Goal: Task Accomplishment & Management: Manage account settings

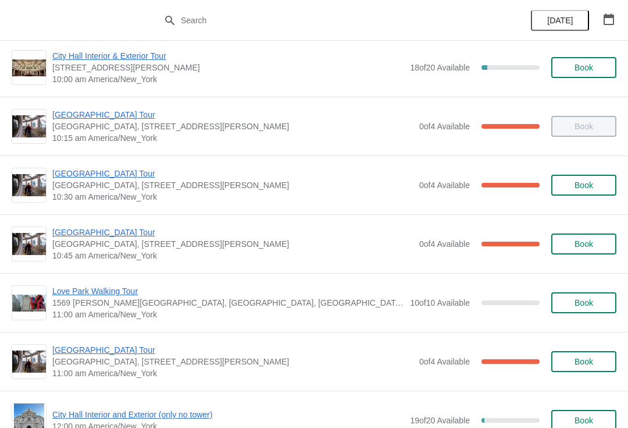
scroll to position [189, 0]
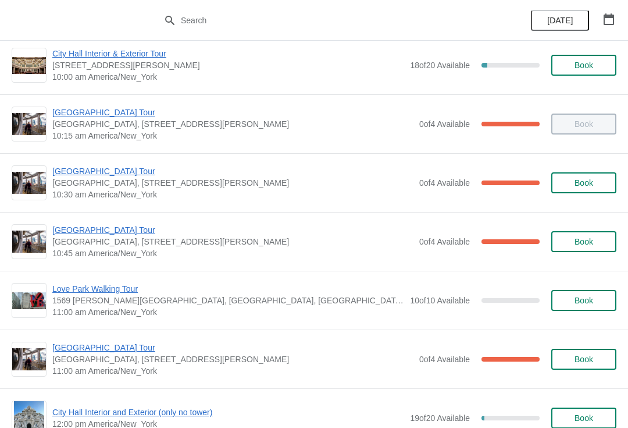
click at [116, 224] on span "[GEOGRAPHIC_DATA] Tour" at bounding box center [232, 230] width 361 height 12
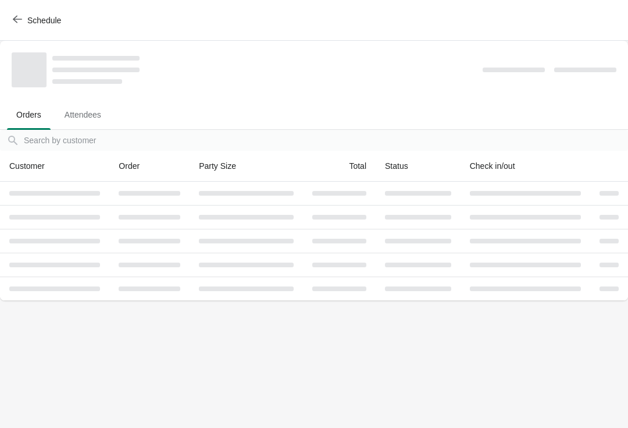
scroll to position [0, 0]
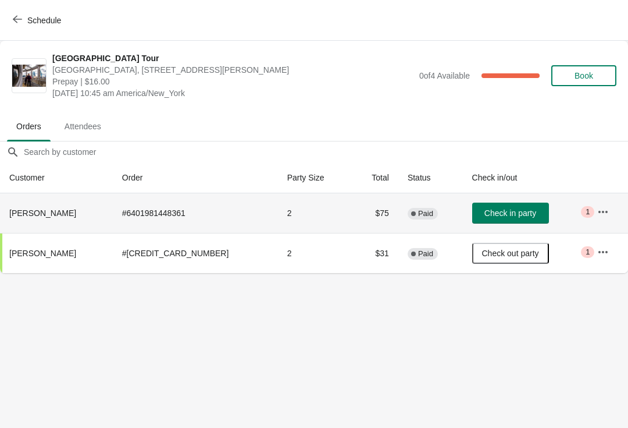
click at [514, 222] on button "Check in party" at bounding box center [510, 212] width 77 height 21
click at [19, 19] on icon "button" at bounding box center [17, 20] width 9 height 8
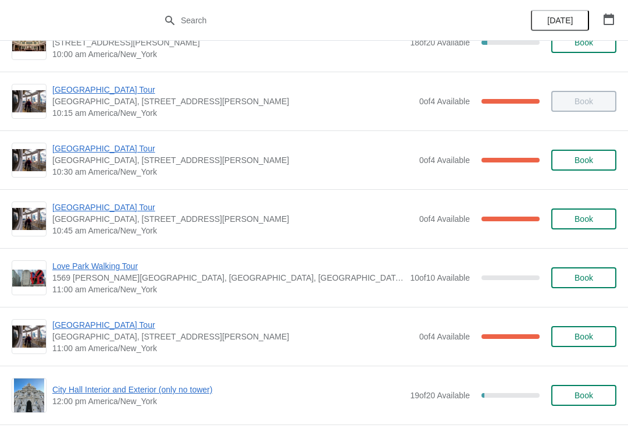
scroll to position [220, 0]
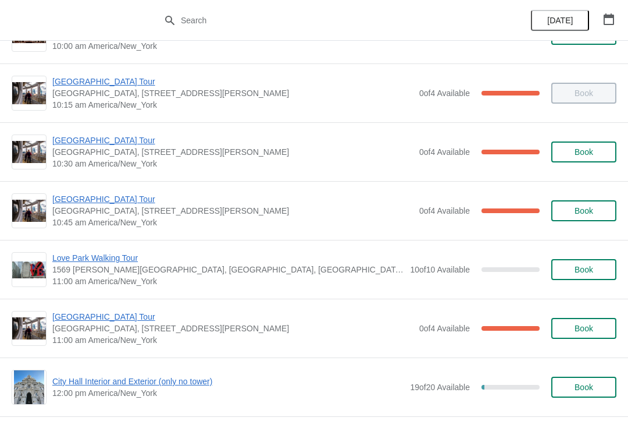
click at [133, 259] on span "Love Park Walking Tour" at bounding box center [228, 258] width 352 height 12
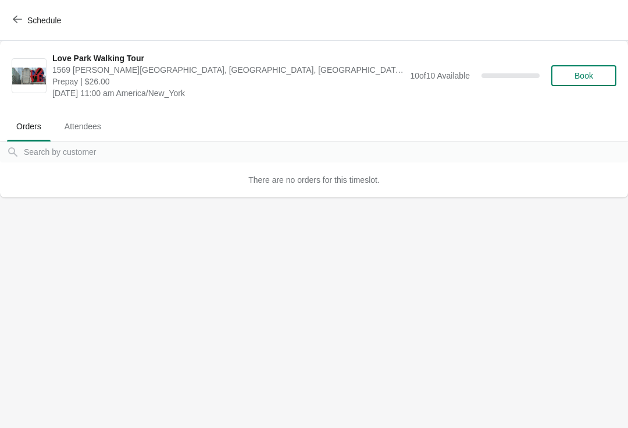
click at [22, 23] on span "Schedule" at bounding box center [38, 20] width 46 height 11
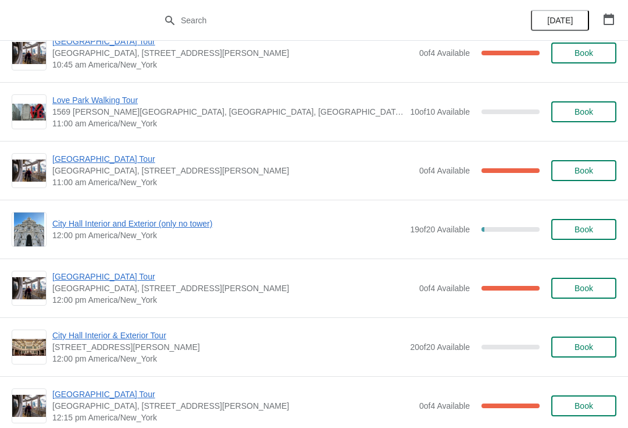
scroll to position [379, 0]
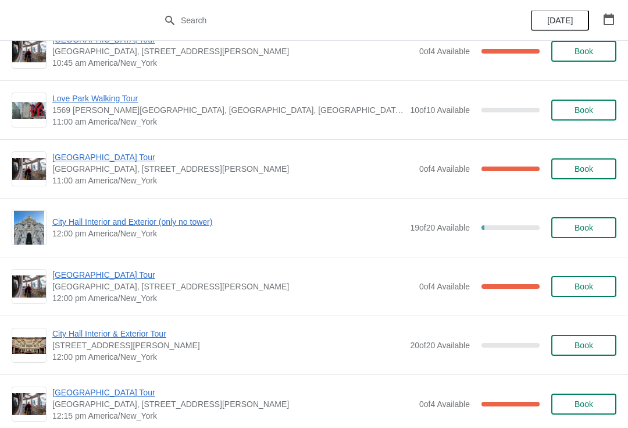
click at [70, 161] on span "[GEOGRAPHIC_DATA] Tour" at bounding box center [232, 157] width 361 height 12
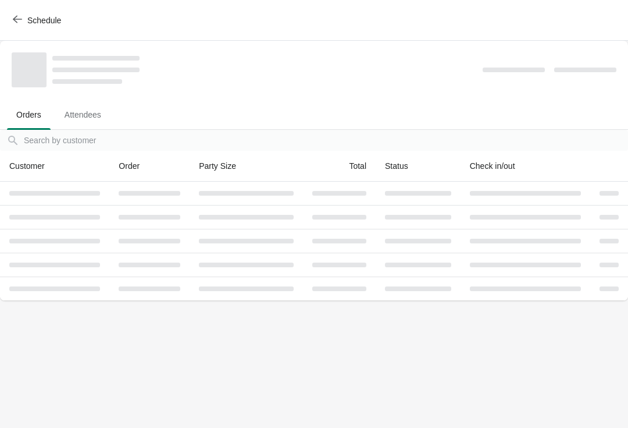
scroll to position [0, 0]
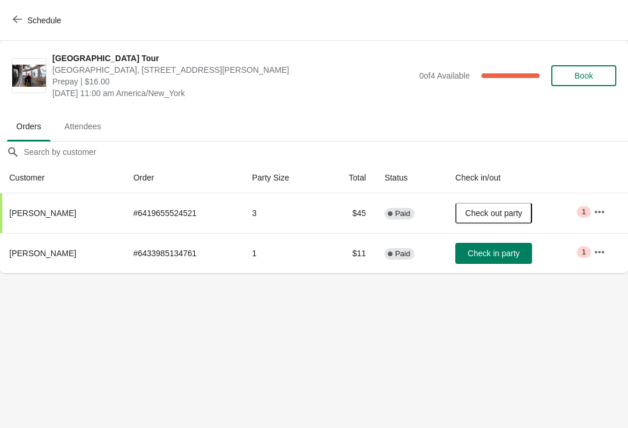
click at [20, 12] on button "Schedule" at bounding box center [38, 20] width 65 height 21
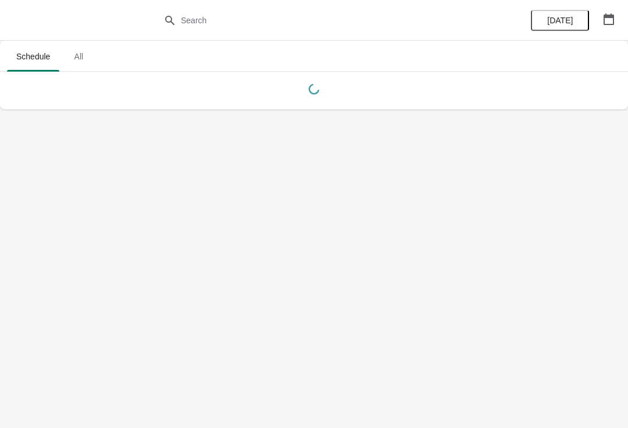
click at [24, 16] on div at bounding box center [314, 20] width 628 height 41
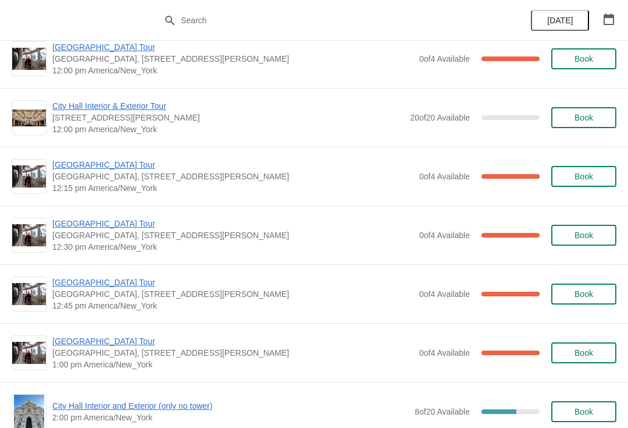
scroll to position [609, 0]
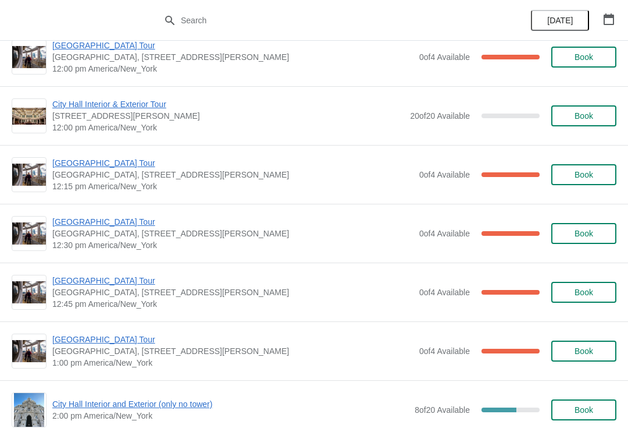
click at [127, 227] on span "[GEOGRAPHIC_DATA] Tour" at bounding box center [232, 222] width 361 height 12
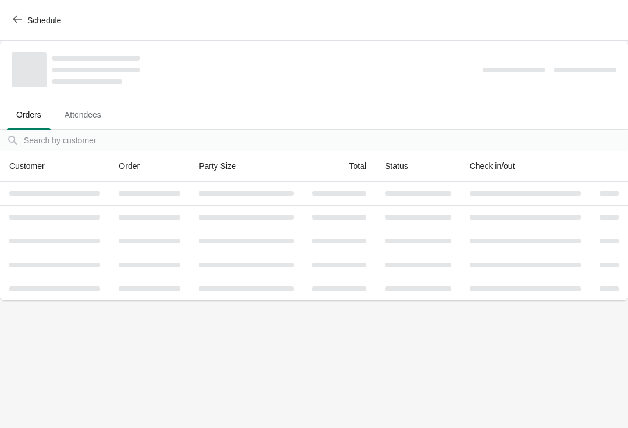
scroll to position [0, 0]
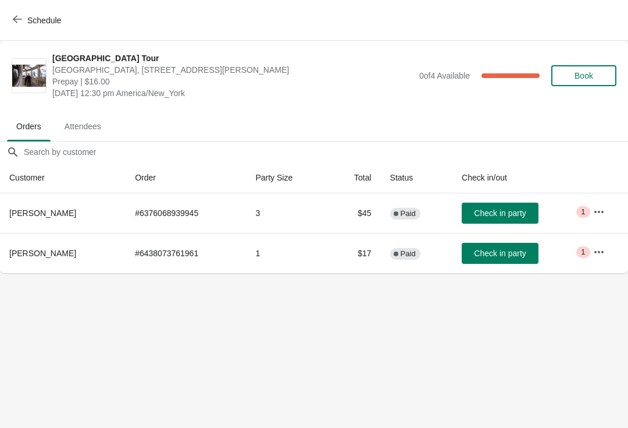
click at [8, 22] on button "Schedule" at bounding box center [38, 20] width 65 height 21
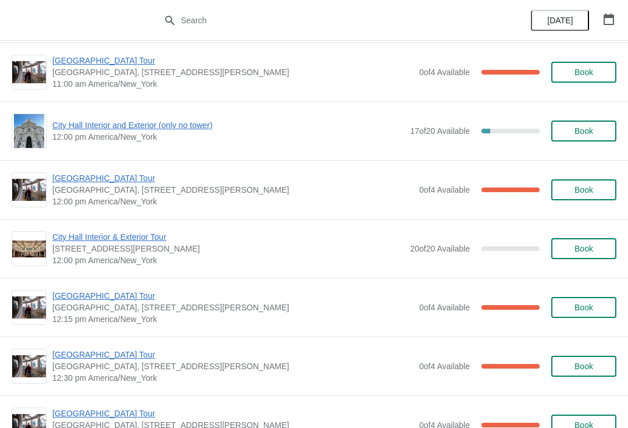
scroll to position [488, 0]
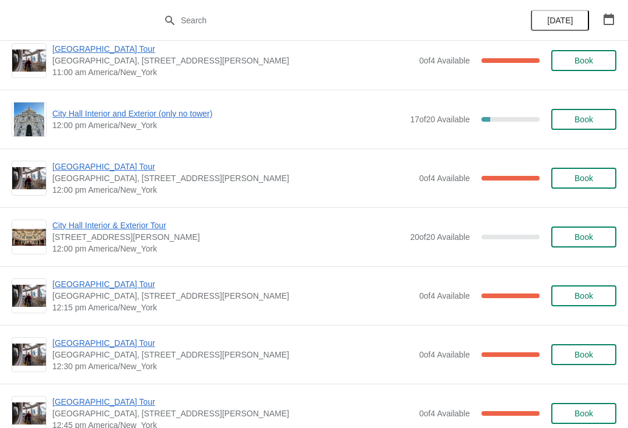
click at [93, 288] on span "[GEOGRAPHIC_DATA] Tour" at bounding box center [232, 284] width 361 height 12
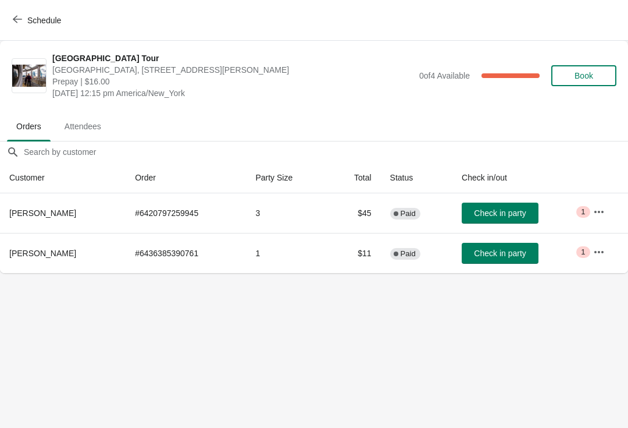
click at [510, 250] on span "Check in party" at bounding box center [500, 252] width 52 height 9
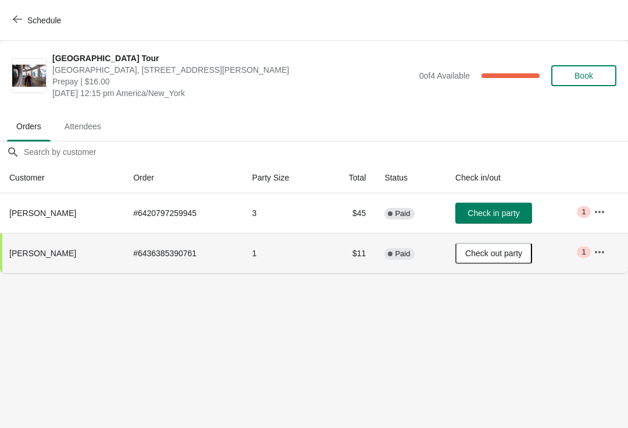
click at [23, 22] on span "Schedule" at bounding box center [38, 20] width 46 height 11
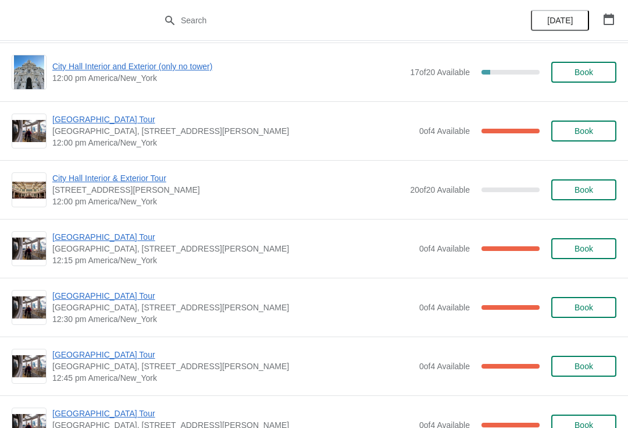
scroll to position [533, 0]
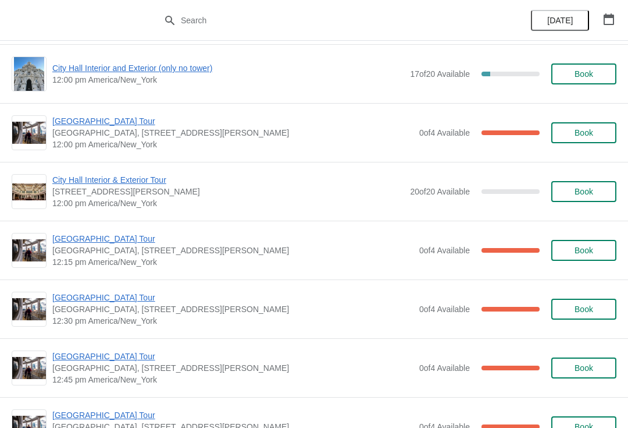
click at [419, 304] on span "0 of 4 Available" at bounding box center [444, 308] width 51 height 9
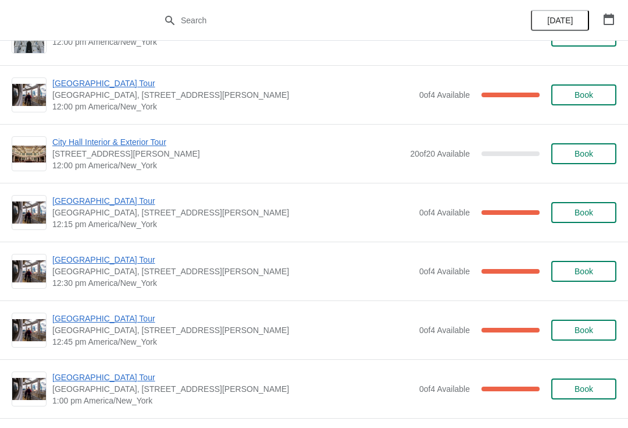
scroll to position [529, 0]
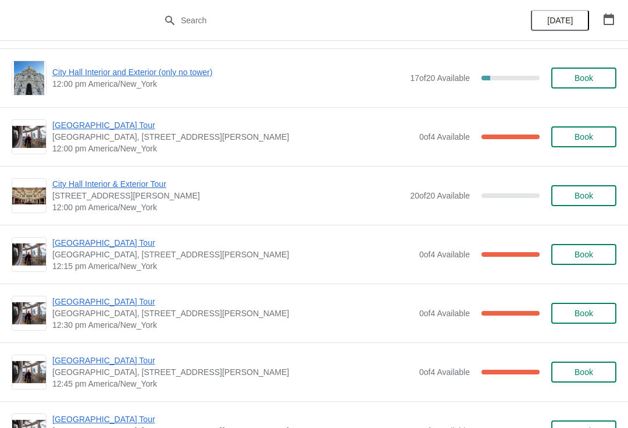
click at [99, 123] on span "[GEOGRAPHIC_DATA] Tour" at bounding box center [232, 125] width 361 height 12
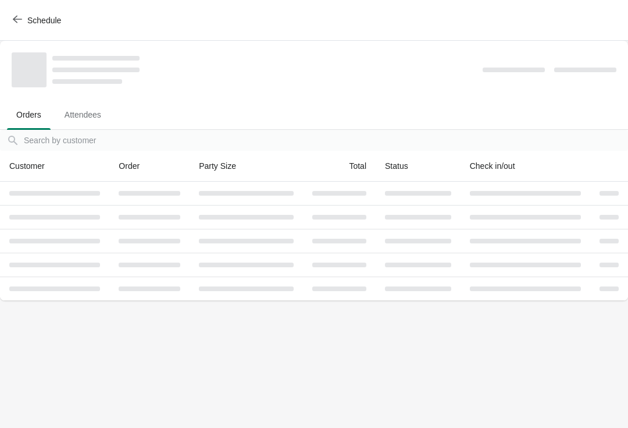
scroll to position [0, 0]
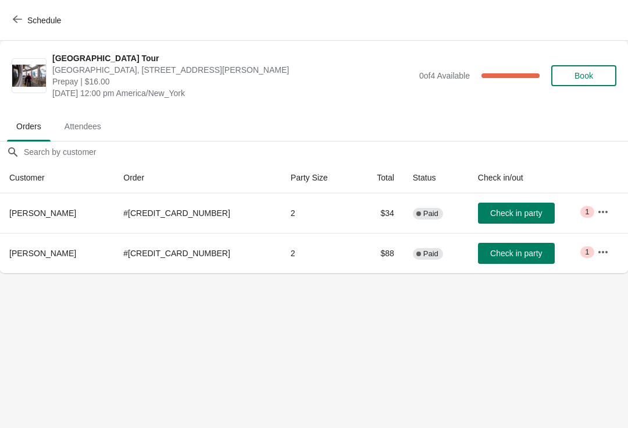
click at [20, 20] on icon "button" at bounding box center [17, 19] width 9 height 9
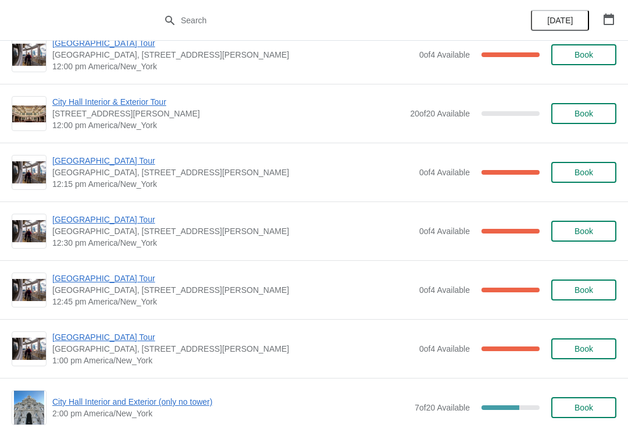
scroll to position [609, 0]
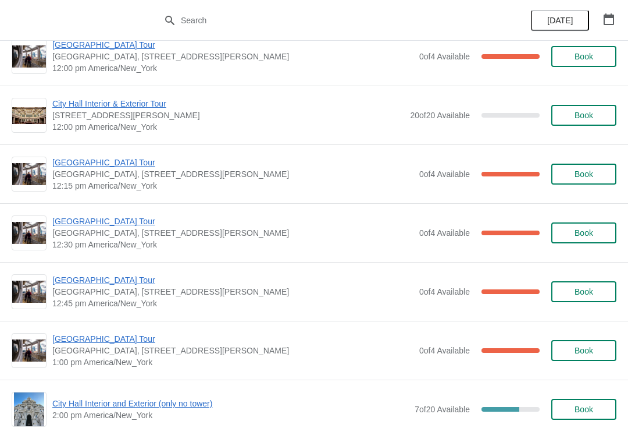
click at [106, 154] on div "City Hall Tower Tour City Hall Visitor Center, 1400 John F Kennedy Boulevard Su…" at bounding box center [314, 173] width 628 height 59
click at [109, 158] on span "[GEOGRAPHIC_DATA] Tour" at bounding box center [232, 163] width 361 height 12
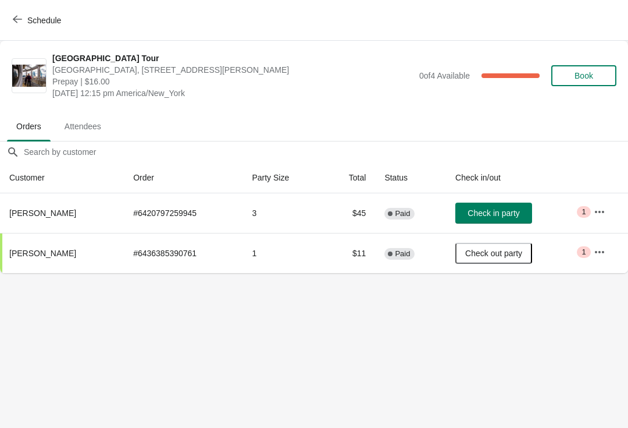
scroll to position [0, 0]
click at [591, 253] on button "button" at bounding box center [599, 251] width 21 height 21
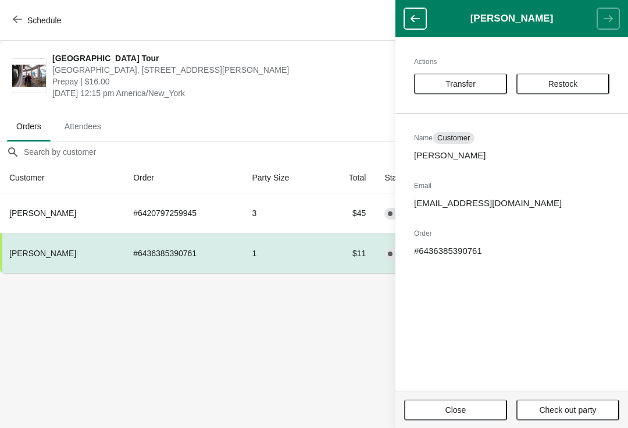
click at [462, 79] on span "Transfer" at bounding box center [461, 83] width 30 height 9
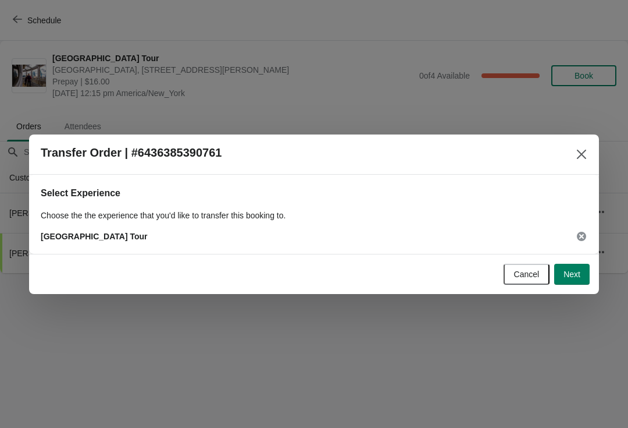
click at [574, 282] on button "Next" at bounding box center [571, 274] width 35 height 21
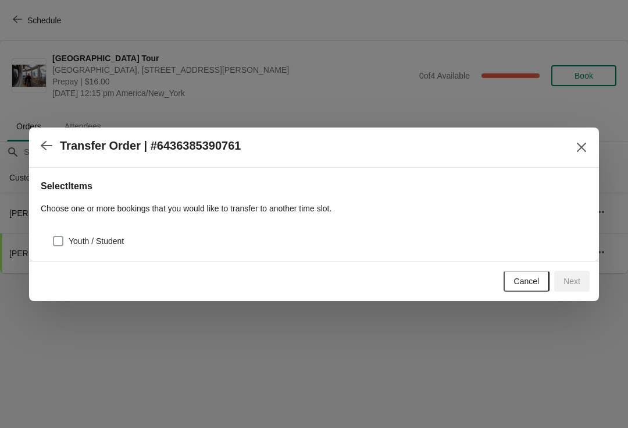
click at [57, 245] on span at bounding box center [58, 241] width 10 height 10
click at [54, 236] on input "Youth / Student" at bounding box center [53, 236] width 1 height 1
checkbox input "true"
select select "Youth / Student"
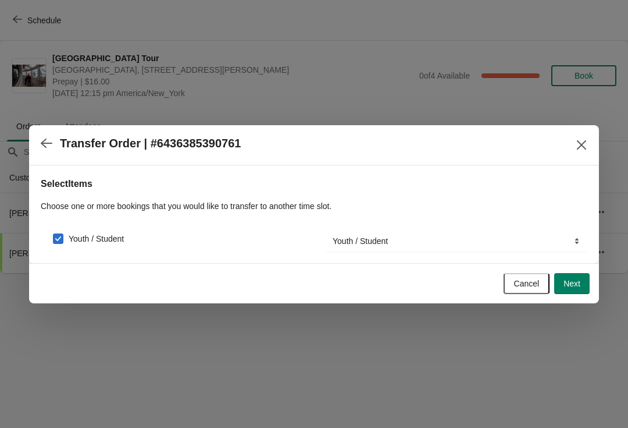
click at [589, 272] on div "Cancel Next" at bounding box center [312, 281] width 556 height 26
click at [577, 279] on span "Next" at bounding box center [572, 283] width 17 height 9
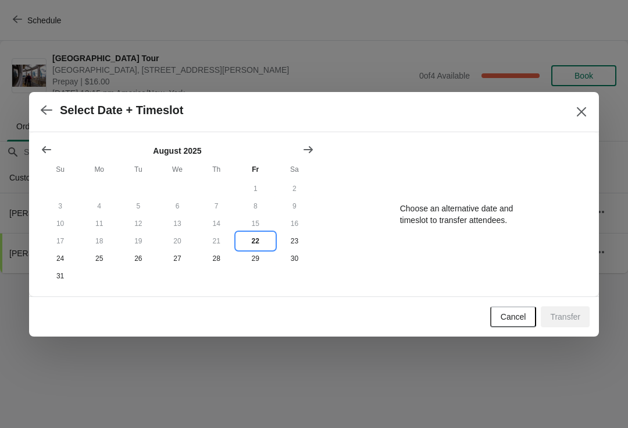
click at [258, 236] on button "22" at bounding box center [255, 240] width 39 height 17
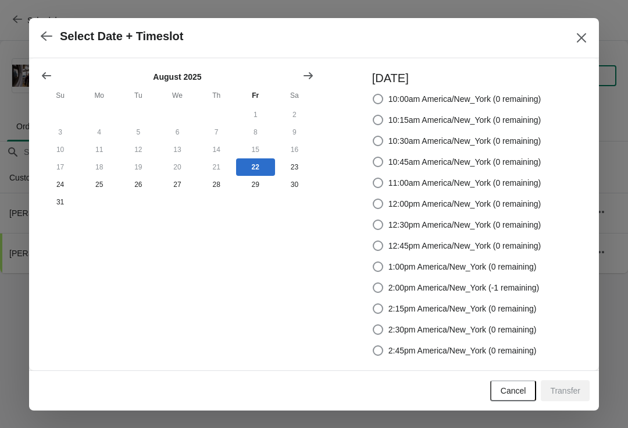
click at [372, 273] on label "1:00pm America/New_York (0 remaining)" at bounding box center [454, 266] width 165 height 16
click at [373, 262] on input "1:00pm America/New_York (0 remaining)" at bounding box center [373, 261] width 1 height 1
radio input "true"
click at [577, 383] on button "Transfer" at bounding box center [565, 390] width 49 height 21
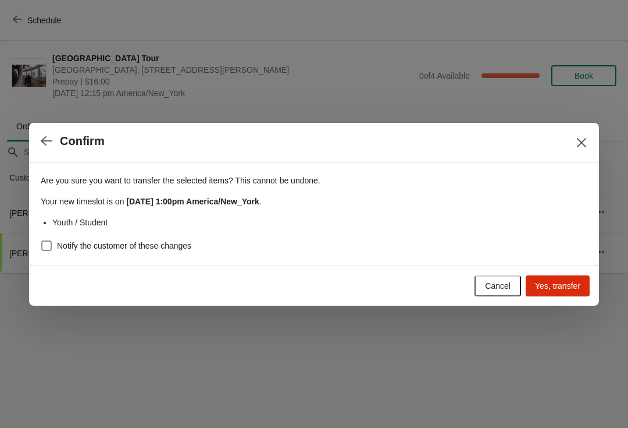
click at [568, 281] on span "Yes, transfer" at bounding box center [557, 285] width 45 height 9
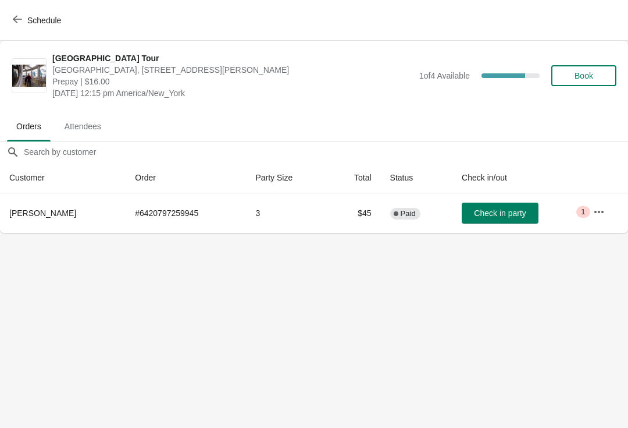
click at [19, 29] on button "Schedule" at bounding box center [38, 20] width 65 height 21
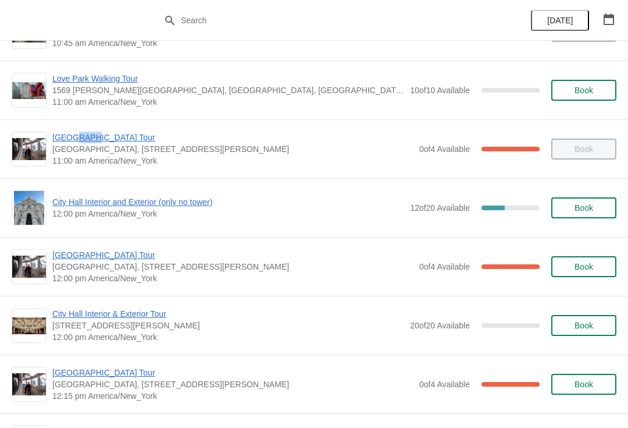
scroll to position [397, 0]
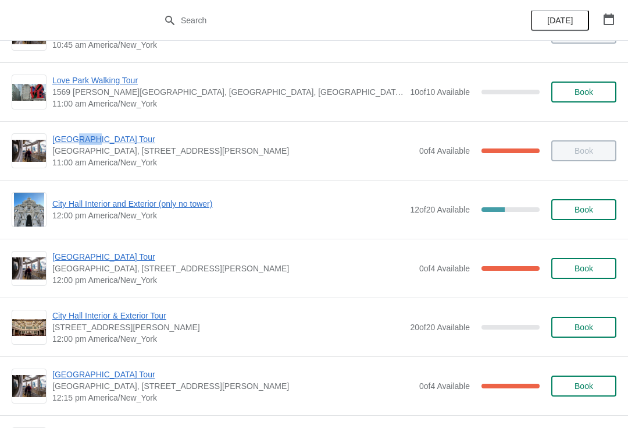
click at [77, 262] on span "[GEOGRAPHIC_DATA] Tour" at bounding box center [232, 257] width 361 height 12
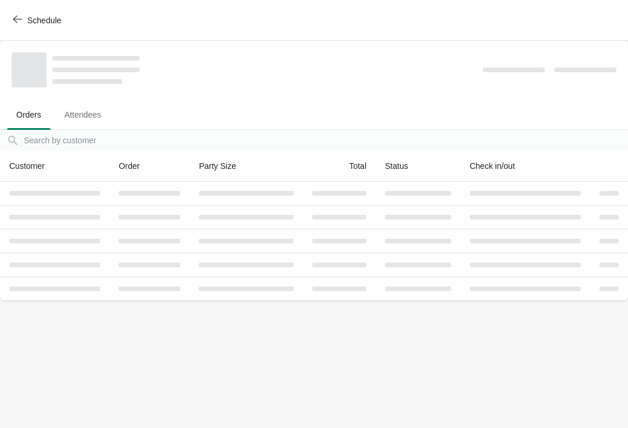
scroll to position [0, 0]
click at [77, 257] on th at bounding box center [54, 264] width 109 height 24
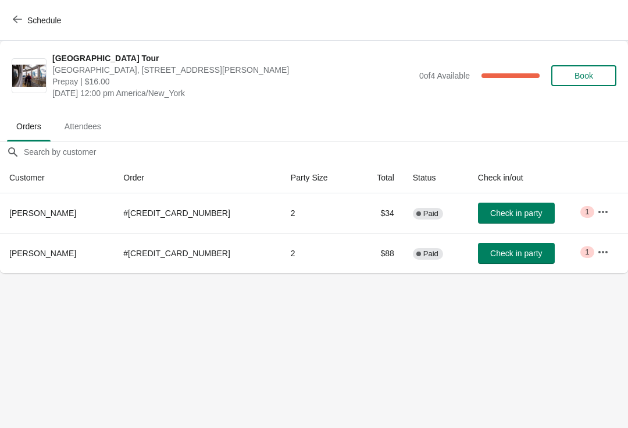
click at [503, 261] on button "Check in party" at bounding box center [516, 253] width 77 height 21
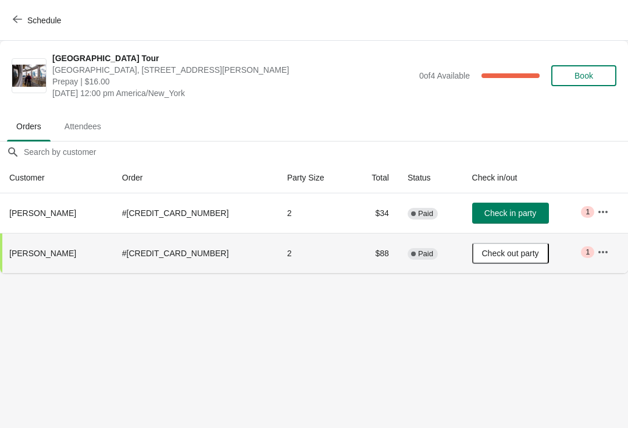
click at [595, 84] on button "Book" at bounding box center [584, 75] width 65 height 21
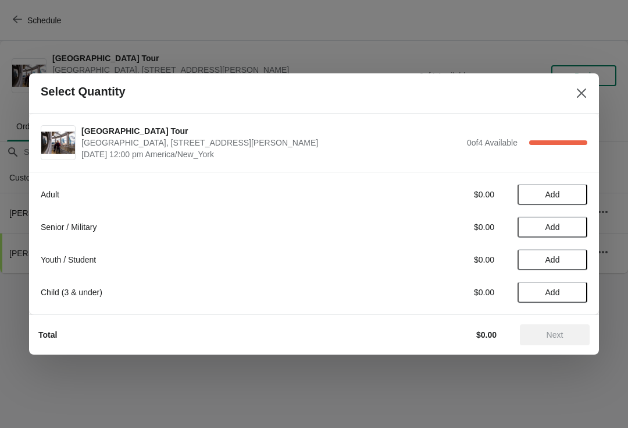
click at [572, 227] on span "Add" at bounding box center [552, 226] width 49 height 9
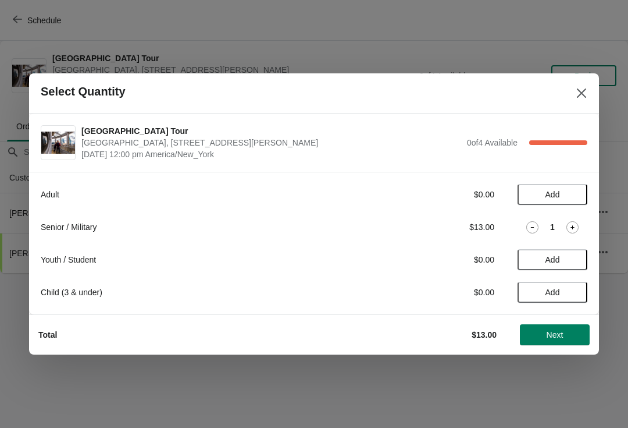
click at [572, 192] on span "Add" at bounding box center [552, 194] width 49 height 9
click at [561, 333] on span "Next" at bounding box center [555, 334] width 17 height 9
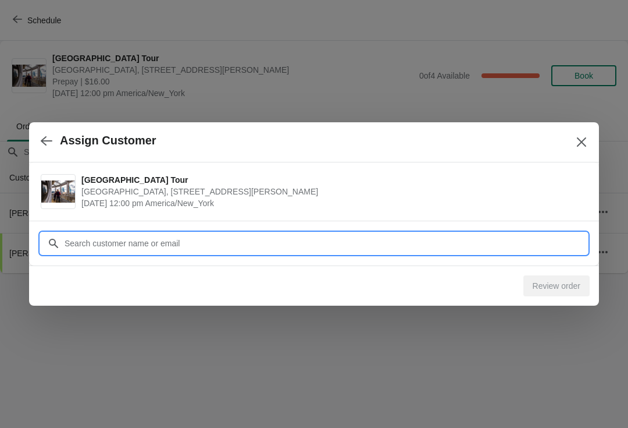
click at [378, 242] on input "Customer" at bounding box center [326, 243] width 524 height 21
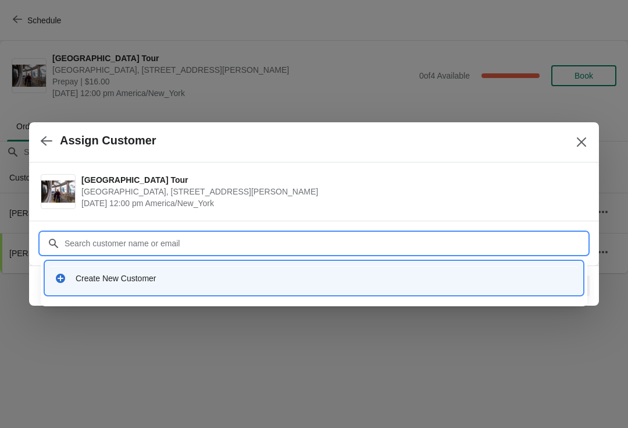
click at [342, 286] on div "Create New Customer" at bounding box center [314, 278] width 528 height 24
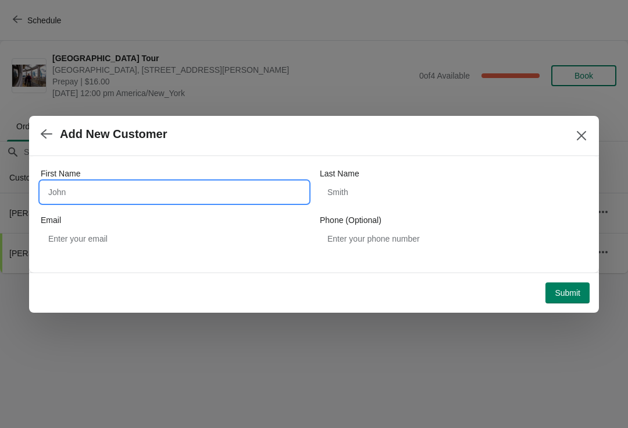
click at [233, 193] on input "First Name" at bounding box center [175, 192] width 268 height 21
type input "Mike"
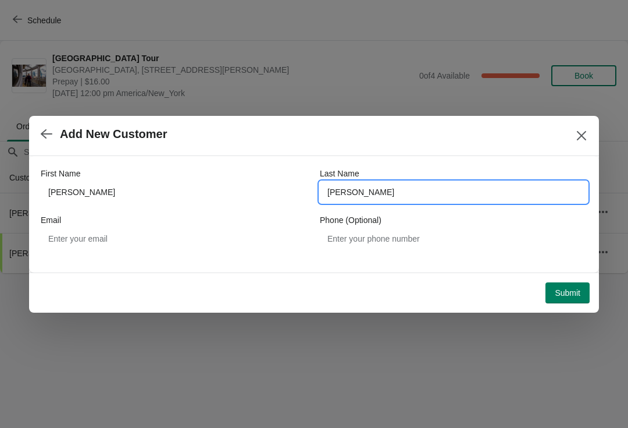
type input "Sykes"
click at [576, 295] on span "Submit" at bounding box center [568, 292] width 26 height 9
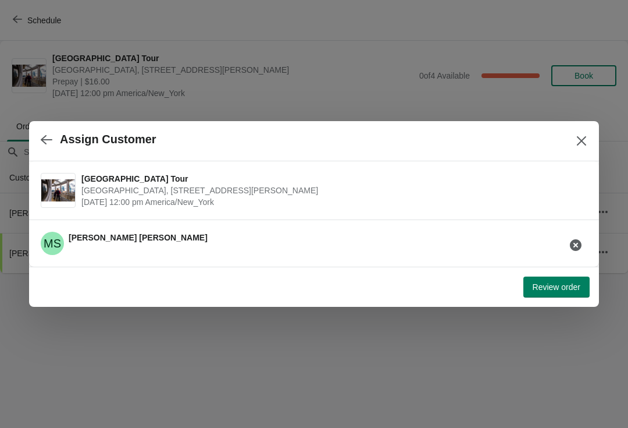
click at [579, 290] on span "Review order" at bounding box center [557, 286] width 48 height 9
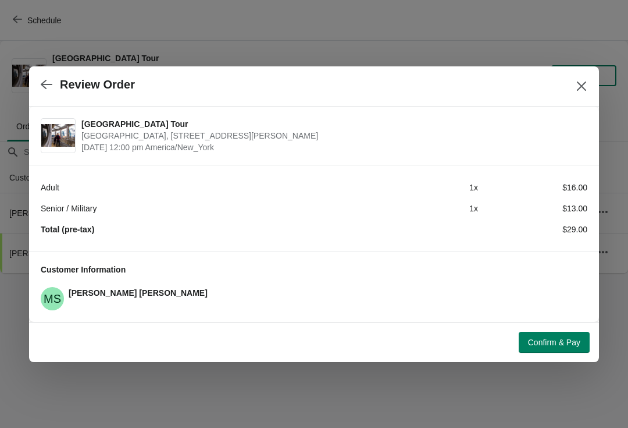
click at [565, 339] on span "Confirm & Pay" at bounding box center [554, 341] width 52 height 9
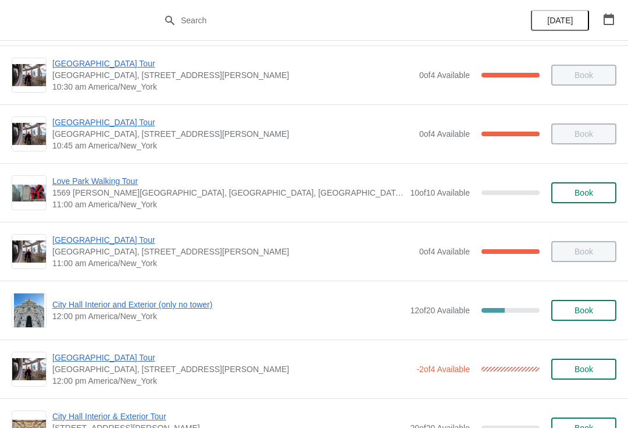
scroll to position [312, 0]
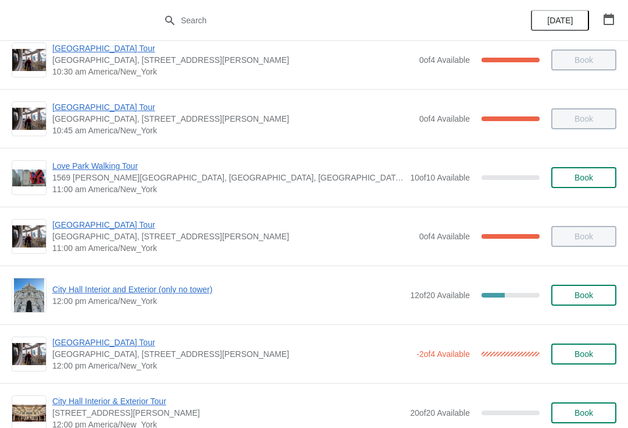
click at [90, 344] on span "[GEOGRAPHIC_DATA] Tour" at bounding box center [231, 342] width 358 height 12
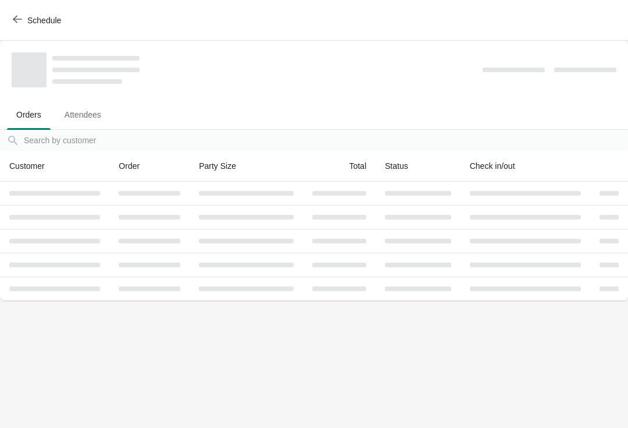
scroll to position [0, 0]
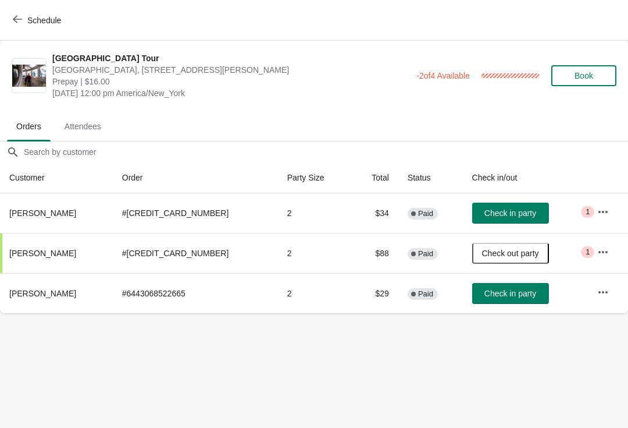
click at [485, 289] on span "Check in party" at bounding box center [511, 293] width 52 height 9
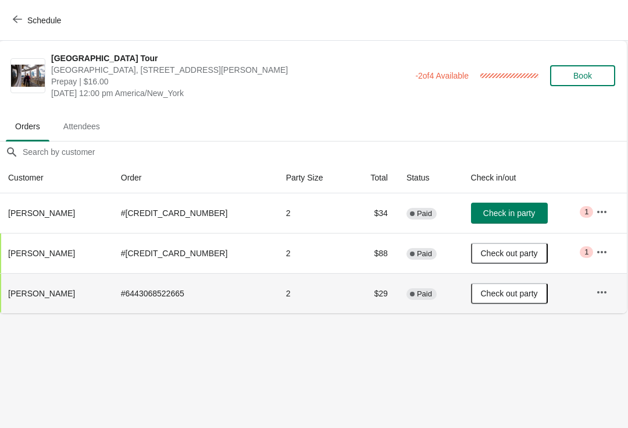
scroll to position [0, 1]
click at [16, 19] on icon "button" at bounding box center [17, 20] width 9 height 8
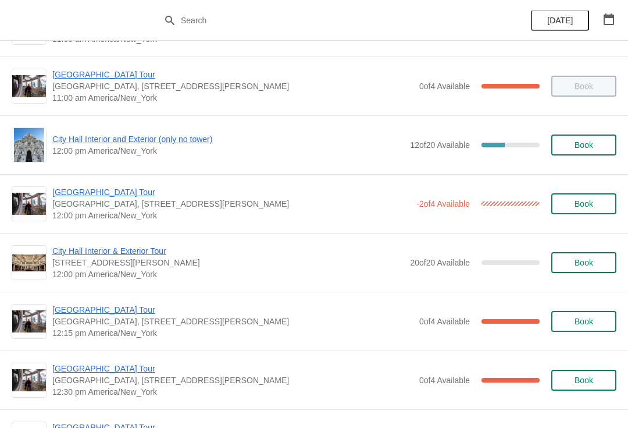
scroll to position [465, 0]
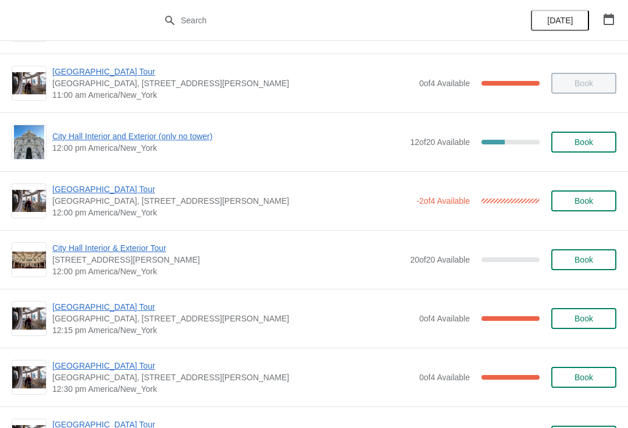
click at [84, 301] on span "[GEOGRAPHIC_DATA] Tour" at bounding box center [232, 307] width 361 height 12
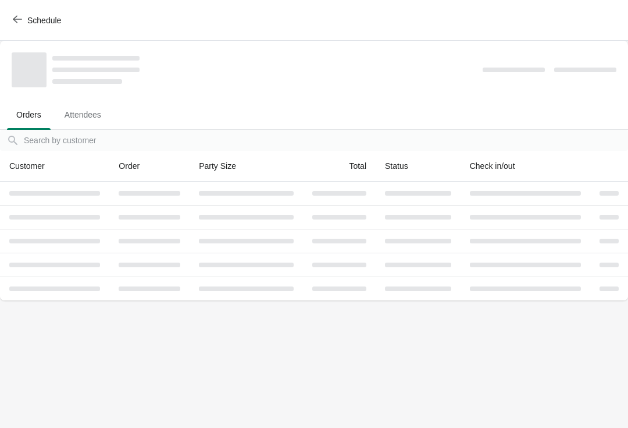
scroll to position [0, 0]
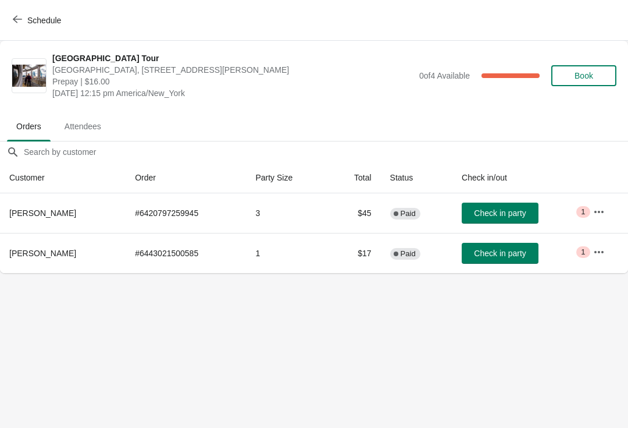
click at [23, 21] on span "Schedule" at bounding box center [38, 20] width 46 height 11
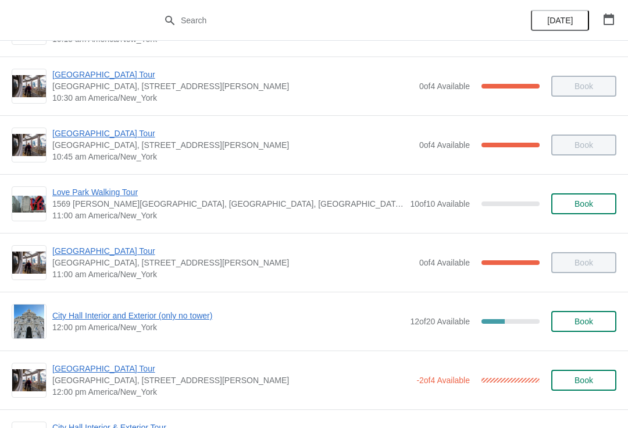
scroll to position [289, 0]
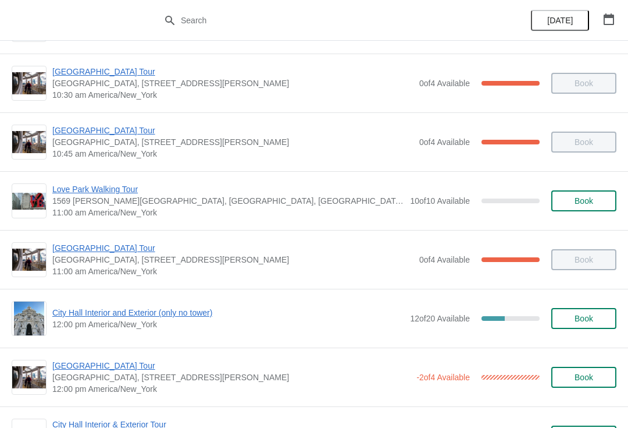
click at [76, 291] on div "City Hall Interior and Exterior (only no tower) 12:00 pm America/New_York 12 of…" at bounding box center [314, 318] width 628 height 59
click at [77, 317] on span "City Hall Interior and Exterior (only no tower)" at bounding box center [228, 313] width 352 height 12
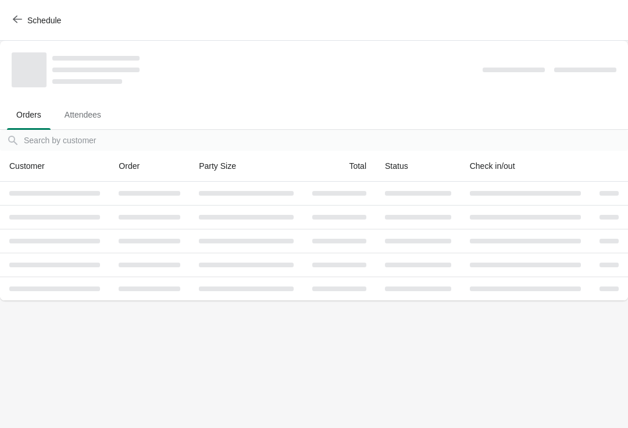
scroll to position [0, 0]
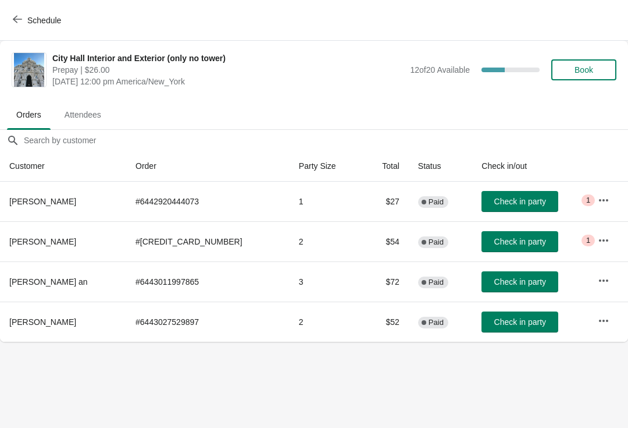
click at [20, 23] on icon "button" at bounding box center [17, 19] width 9 height 9
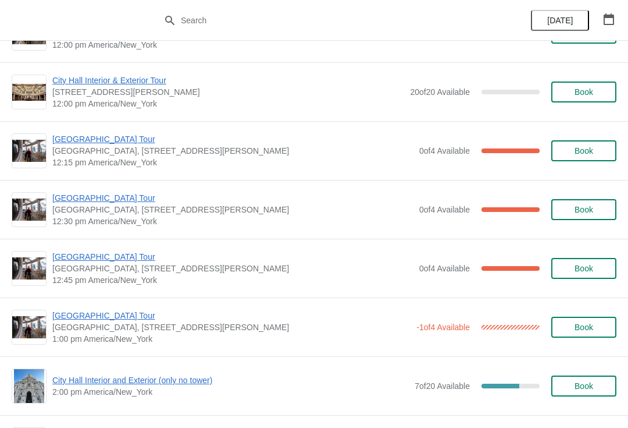
scroll to position [633, 0]
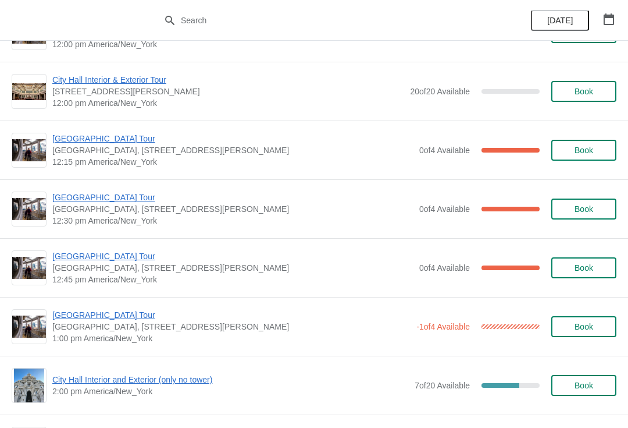
click at [44, 389] on img at bounding box center [29, 385] width 31 height 34
click at [67, 374] on span "City Hall Interior and Exterior (only no tower)" at bounding box center [230, 380] width 357 height 12
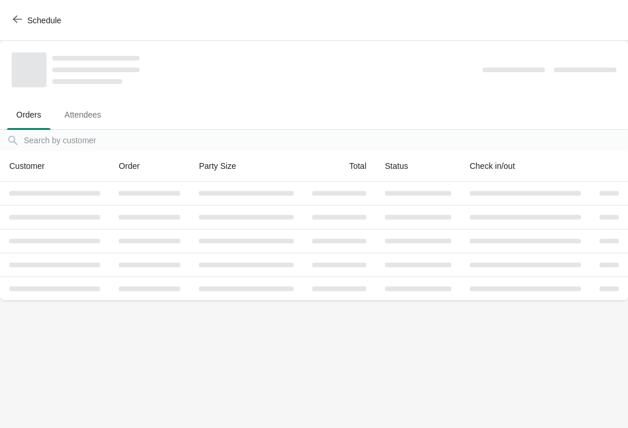
scroll to position [0, 0]
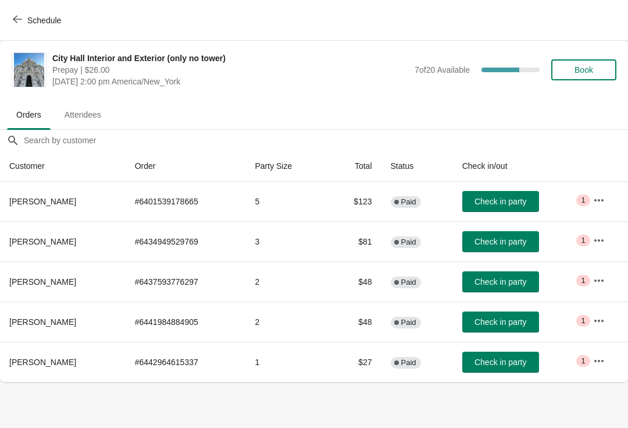
click at [22, 30] on button "Schedule" at bounding box center [38, 20] width 65 height 21
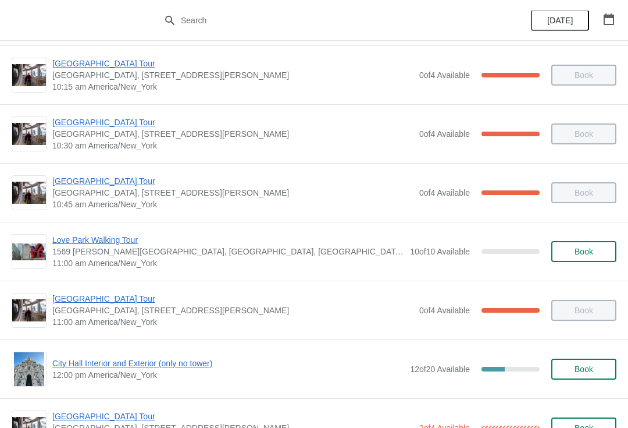
scroll to position [259, 0]
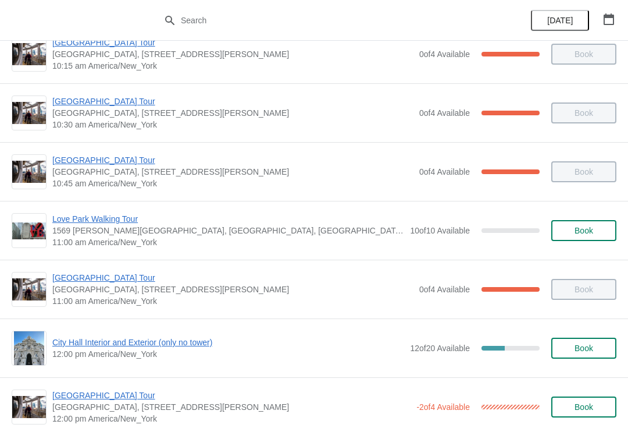
click at [74, 354] on span "12:00 pm America/New_York" at bounding box center [228, 354] width 352 height 12
click at [88, 339] on span "City Hall Interior and Exterior (only no tower)" at bounding box center [228, 342] width 352 height 12
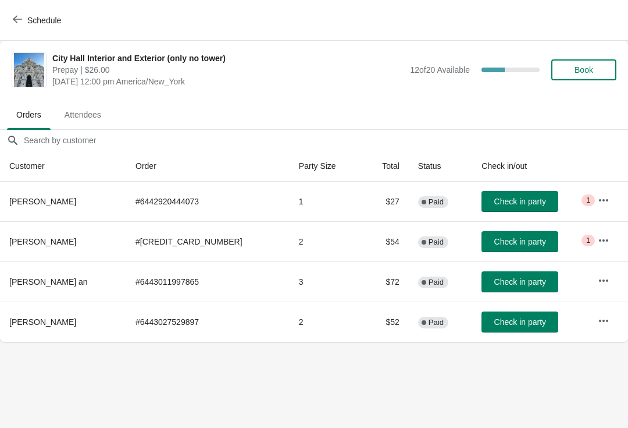
scroll to position [0, 0]
click at [22, 21] on span "Schedule" at bounding box center [38, 20] width 46 height 11
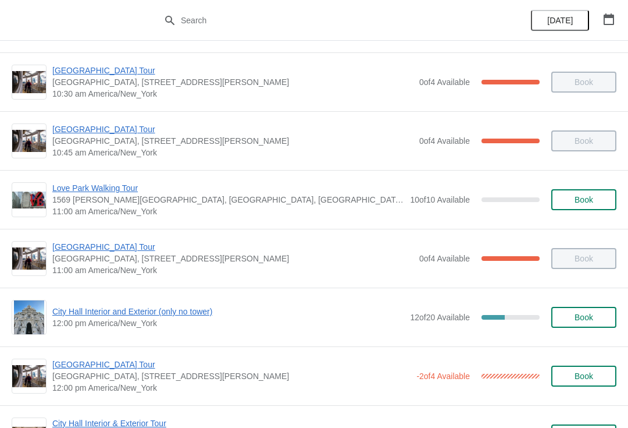
scroll to position [290, 0]
click at [576, 313] on span "Book" at bounding box center [584, 316] width 19 height 9
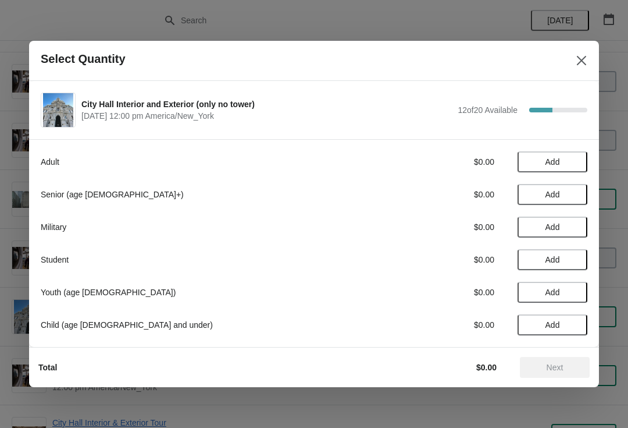
click at [563, 194] on span "Add" at bounding box center [552, 194] width 49 height 9
click at [563, 366] on span "Next" at bounding box center [555, 366] width 17 height 9
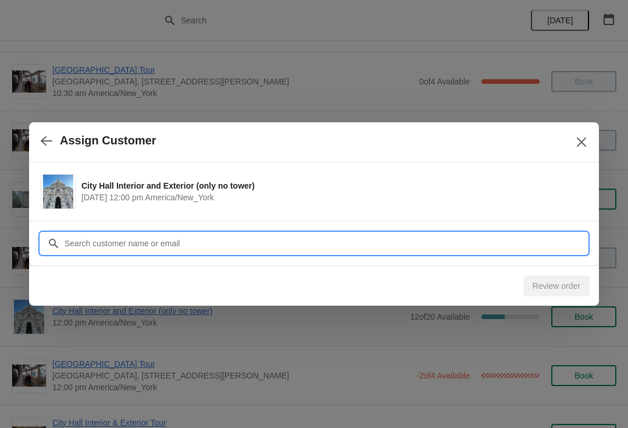
click at [365, 247] on input "Customer" at bounding box center [326, 243] width 524 height 21
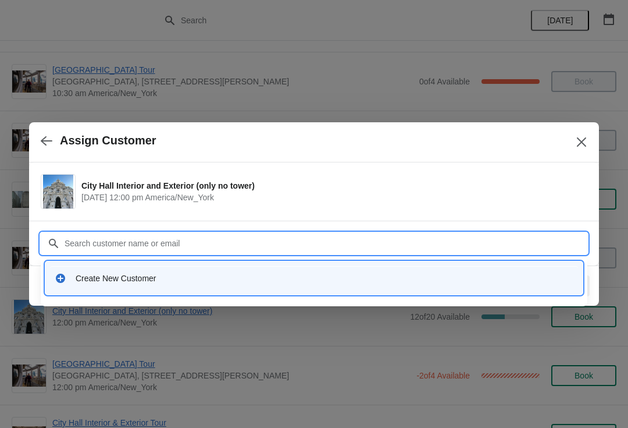
click at [86, 278] on div "Create New Customer" at bounding box center [325, 278] width 498 height 12
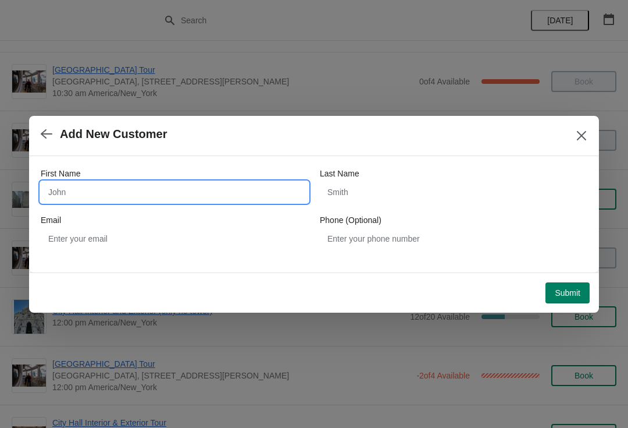
click at [93, 197] on input "First Name" at bounding box center [175, 192] width 268 height 21
type input "Susan"
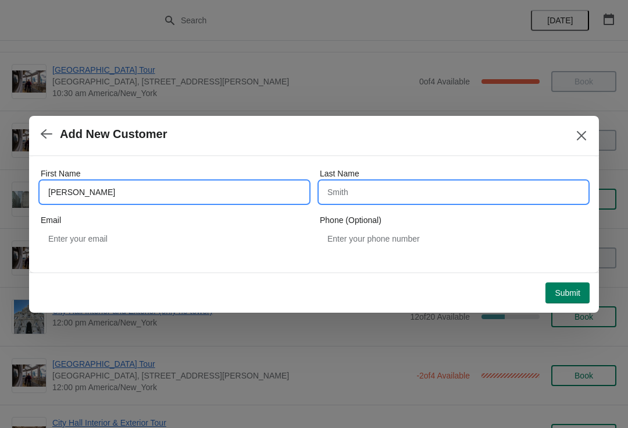
click at [475, 184] on input "Last Name" at bounding box center [454, 192] width 268 height 21
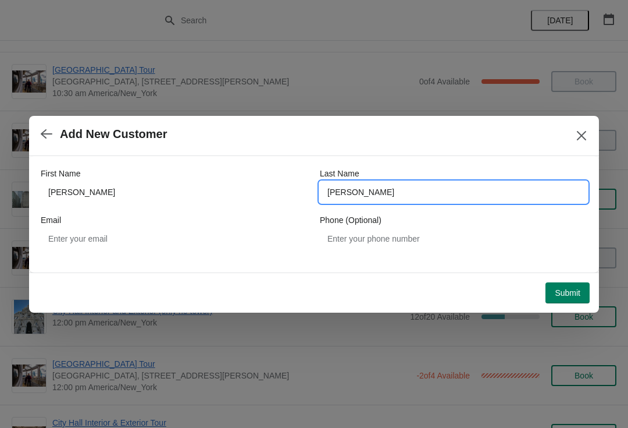
type input "Lowery"
click at [586, 290] on button "Submit" at bounding box center [568, 292] width 44 height 21
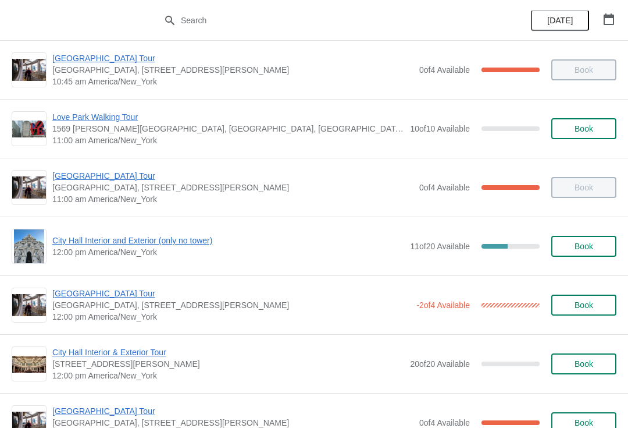
scroll to position [363, 0]
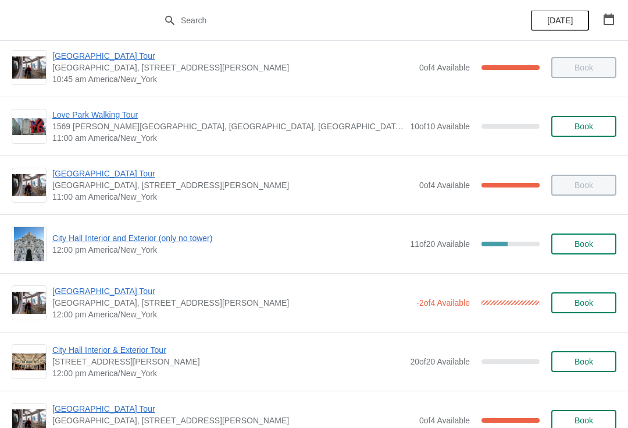
click at [70, 228] on div "City Hall Interior and Exterior (only no tower) 12:00 pm America/New_York 11 of…" at bounding box center [314, 243] width 605 height 35
click at [77, 240] on span "City Hall Interior and Exterior (only no tower)" at bounding box center [228, 238] width 352 height 12
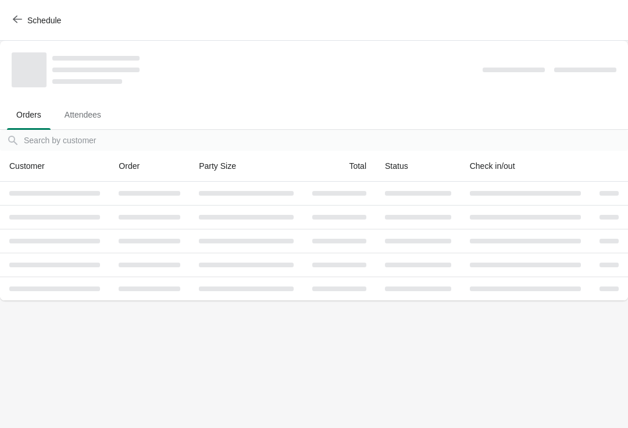
scroll to position [0, 0]
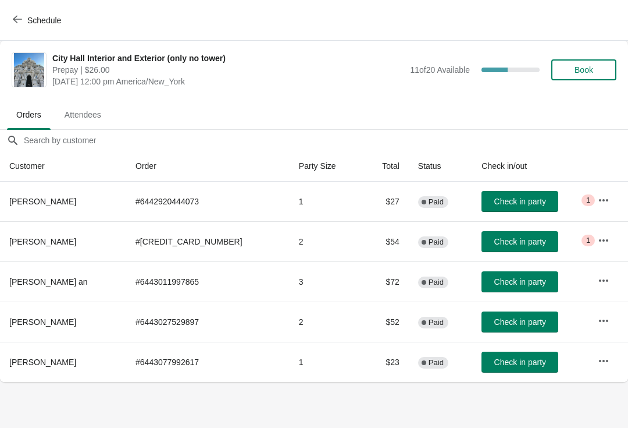
click at [495, 198] on span "Check in party" at bounding box center [521, 201] width 52 height 9
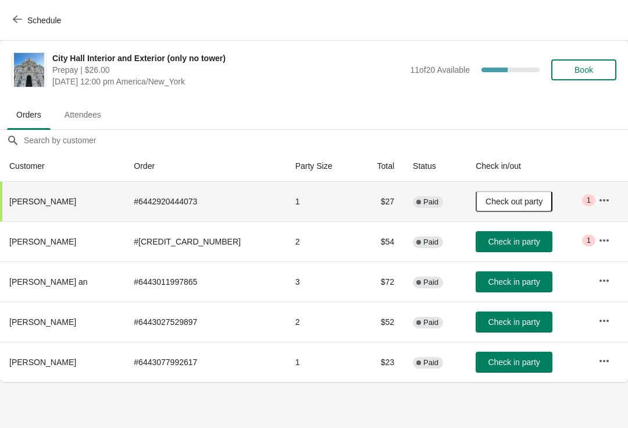
click at [509, 366] on span "Check in party" at bounding box center [514, 361] width 52 height 9
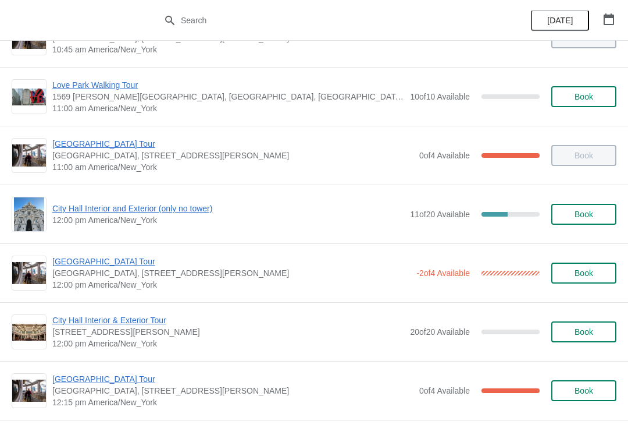
scroll to position [397, 0]
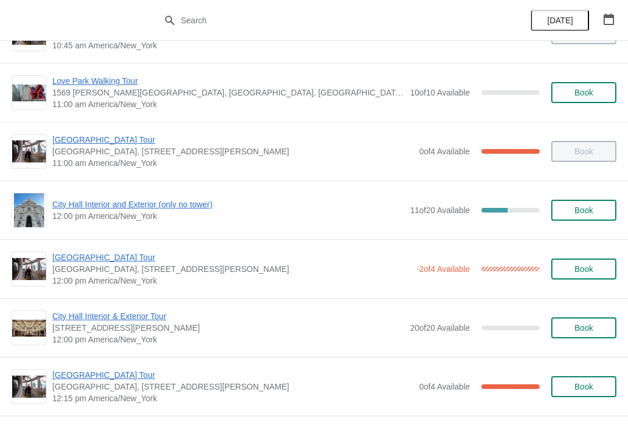
click at [67, 199] on span "City Hall Interior and Exterior (only no tower)" at bounding box center [228, 204] width 352 height 12
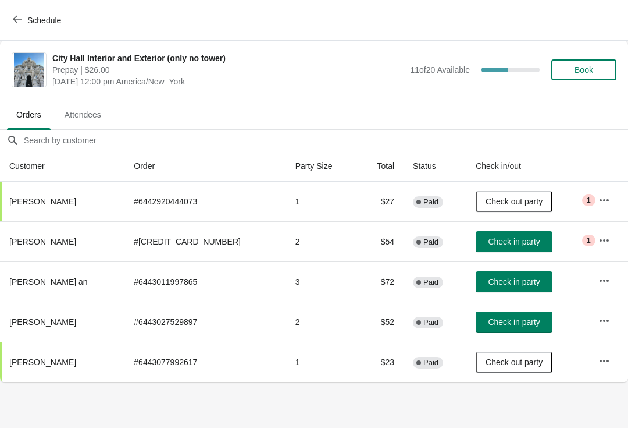
click at [504, 241] on span "Check in party" at bounding box center [514, 241] width 52 height 9
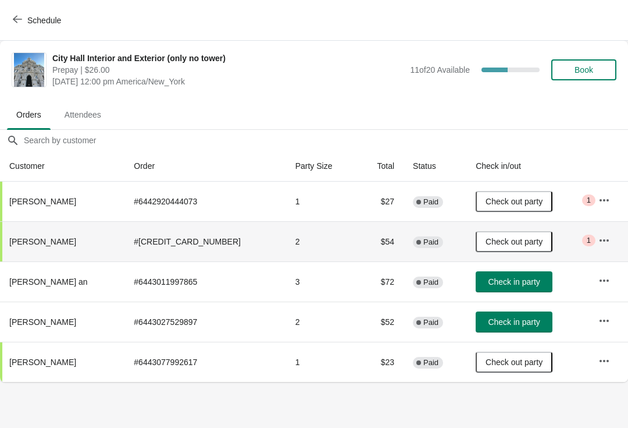
click at [19, 20] on icon "button" at bounding box center [17, 19] width 9 height 9
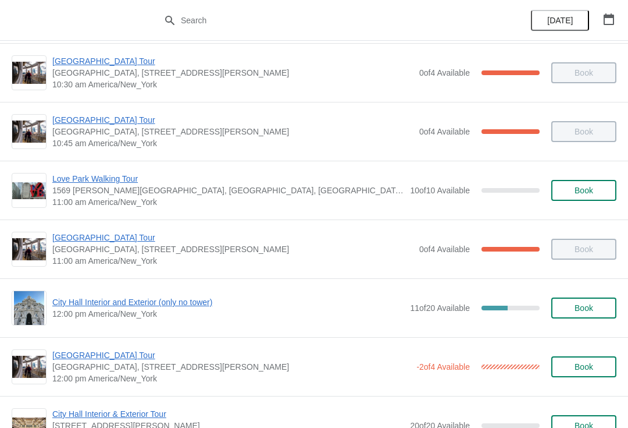
scroll to position [326, 0]
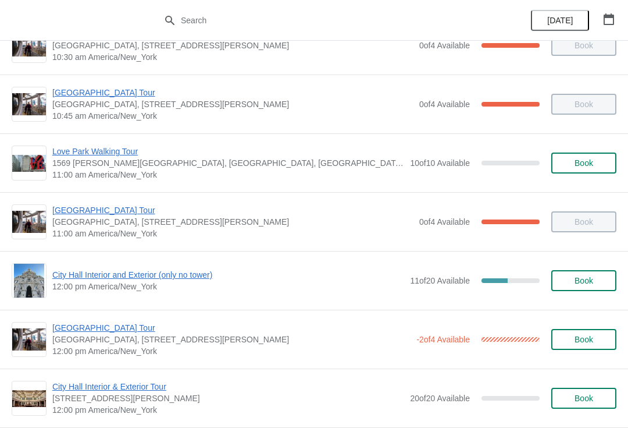
click at [115, 330] on span "[GEOGRAPHIC_DATA] Tour" at bounding box center [231, 328] width 358 height 12
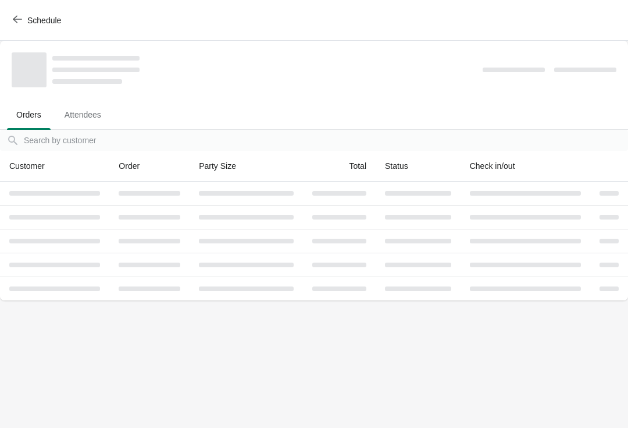
scroll to position [0, 0]
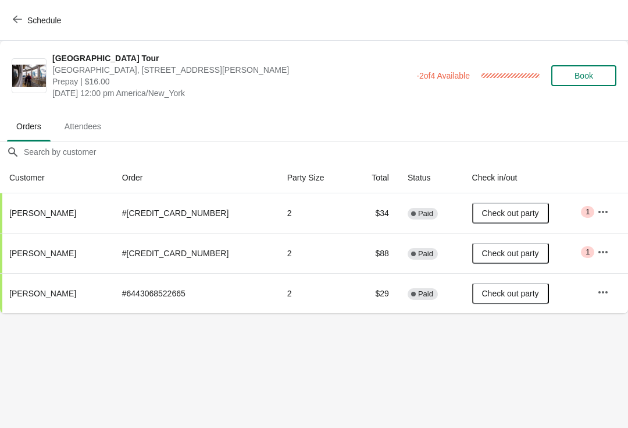
click at [3, 23] on div "Schedule" at bounding box center [314, 20] width 628 height 41
click at [17, 16] on icon "button" at bounding box center [17, 20] width 9 height 8
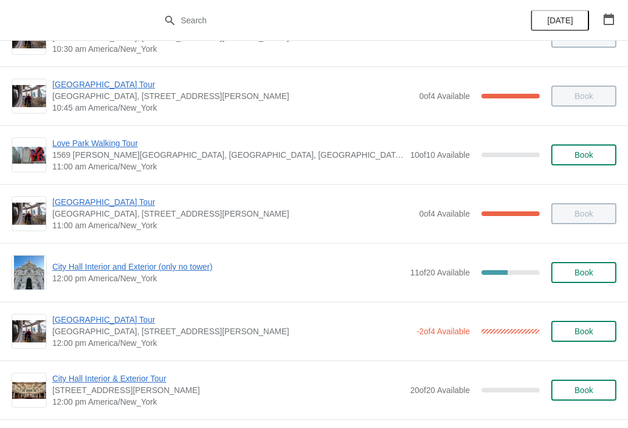
scroll to position [333, 0]
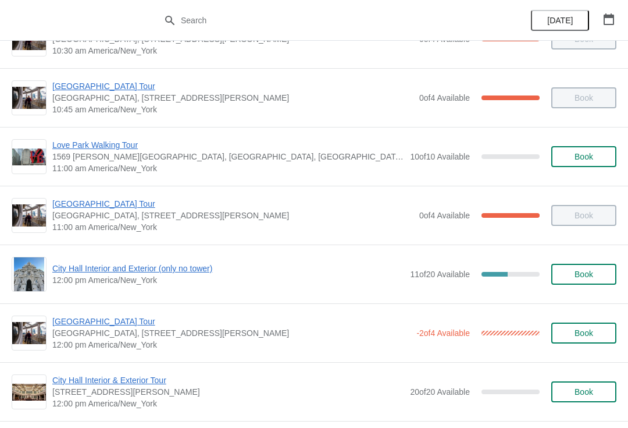
click at [176, 263] on span "City Hall Interior and Exterior (only no tower)" at bounding box center [228, 268] width 352 height 12
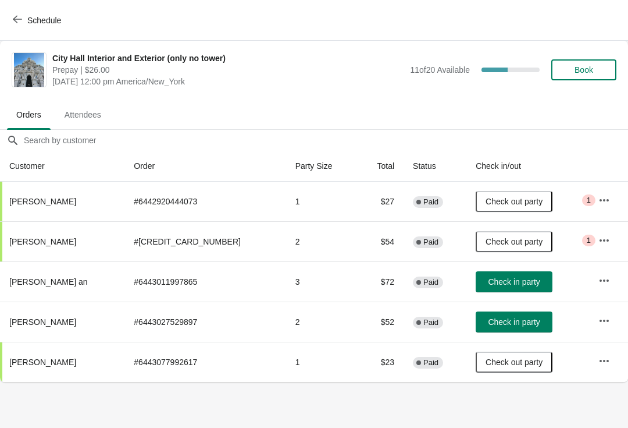
click at [15, 23] on icon "button" at bounding box center [17, 19] width 9 height 9
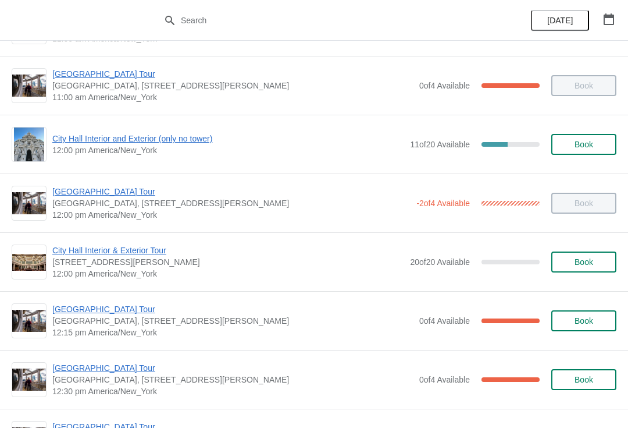
scroll to position [472, 0]
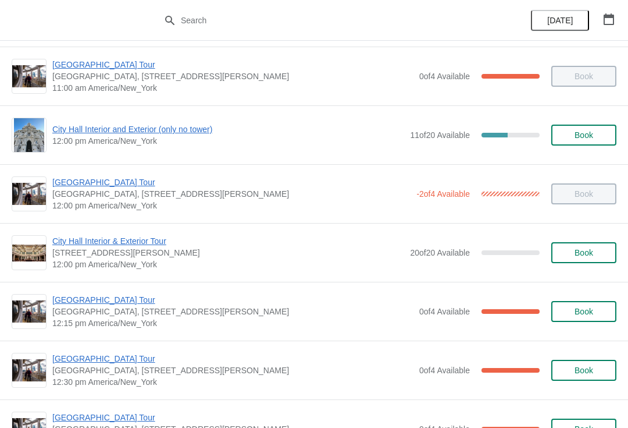
click at [120, 363] on span "[GEOGRAPHIC_DATA] Tour" at bounding box center [232, 359] width 361 height 12
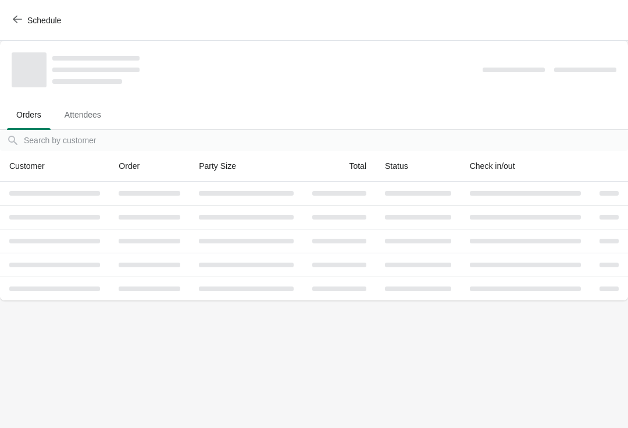
scroll to position [0, 0]
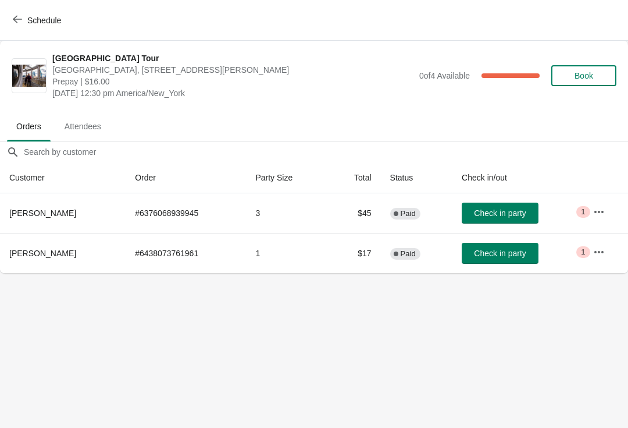
click at [515, 258] on button "Check in party" at bounding box center [500, 253] width 77 height 21
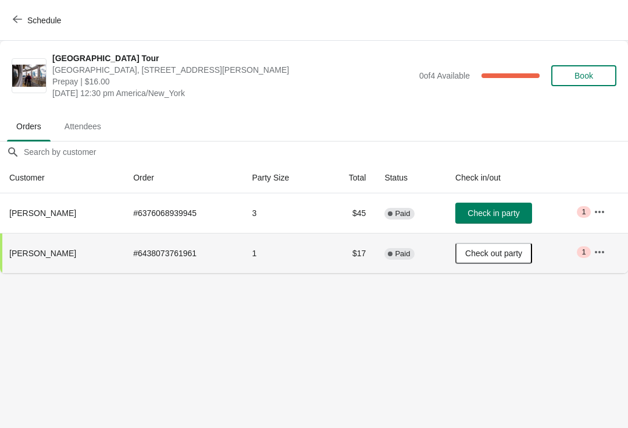
click at [24, 19] on span "Schedule" at bounding box center [38, 20] width 46 height 11
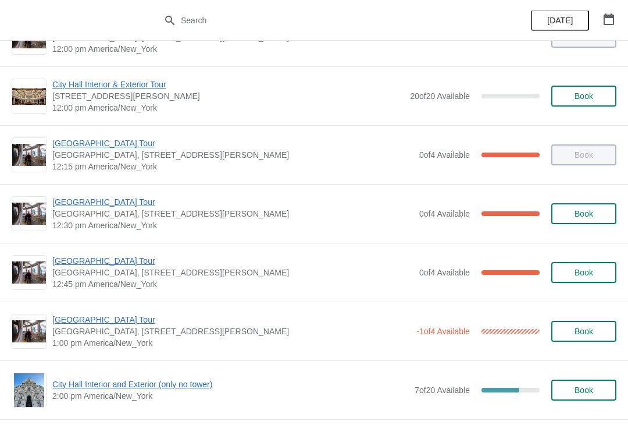
scroll to position [629, 0]
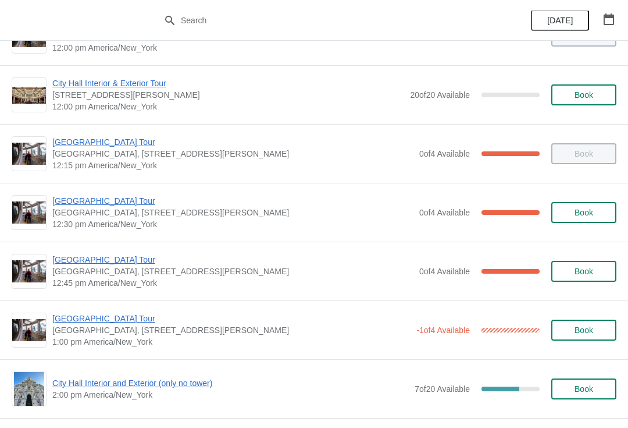
click at [118, 262] on span "[GEOGRAPHIC_DATA] Tour" at bounding box center [232, 260] width 361 height 12
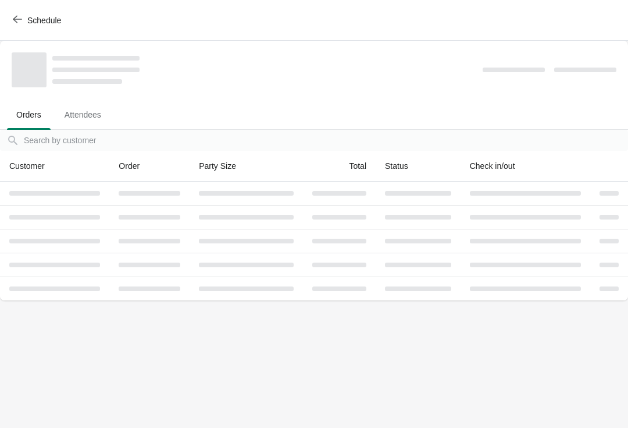
scroll to position [0, 0]
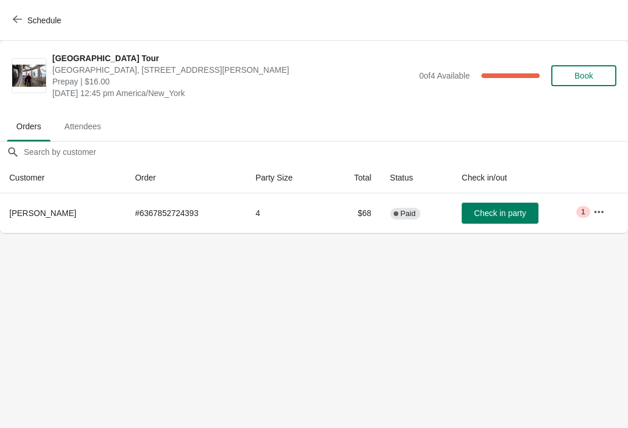
click at [11, 23] on button "Schedule" at bounding box center [38, 20] width 65 height 21
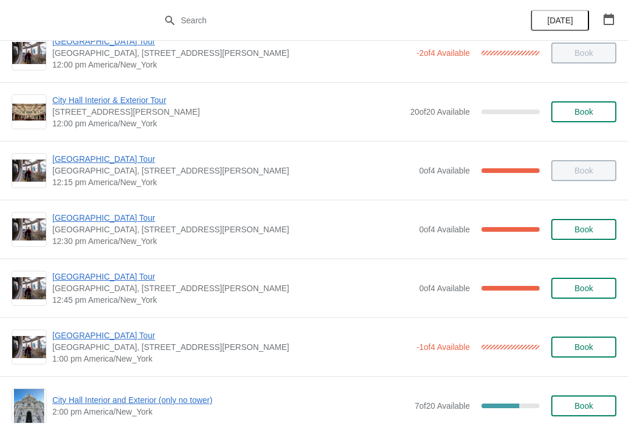
scroll to position [621, 0]
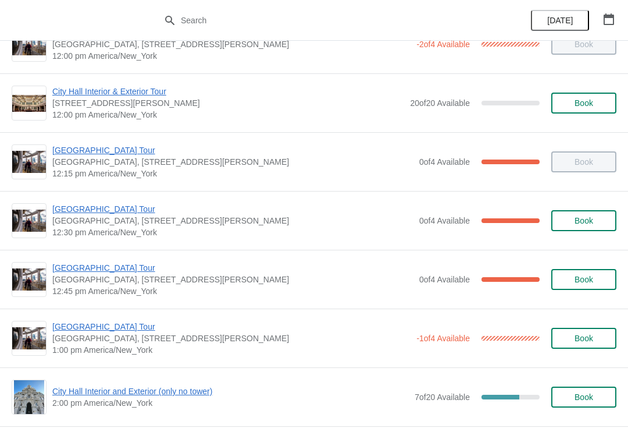
click at [117, 272] on span "[GEOGRAPHIC_DATA] Tour" at bounding box center [232, 268] width 361 height 12
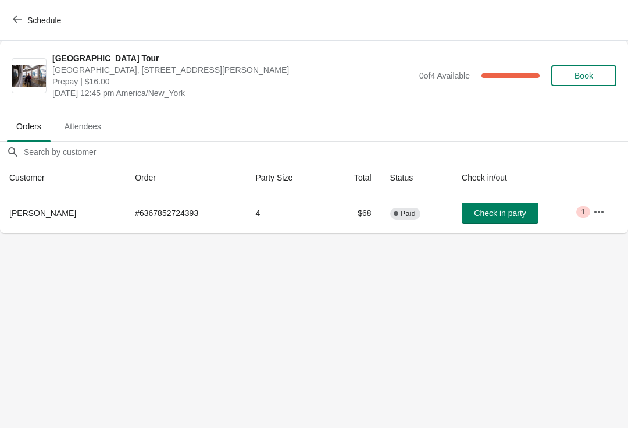
scroll to position [0, 0]
click at [525, 229] on td "Check in party" at bounding box center [518, 213] width 131 height 40
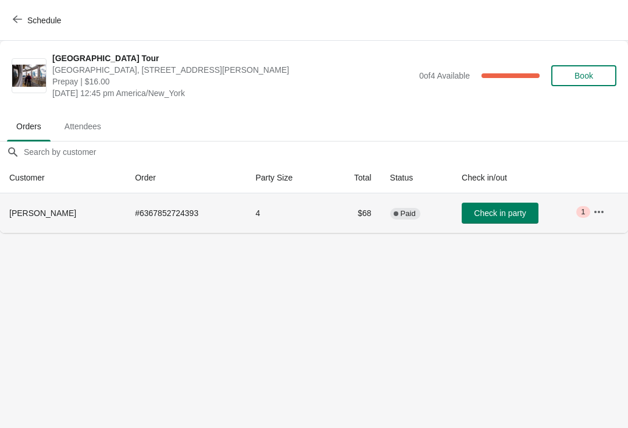
click at [520, 216] on span "Check in party" at bounding box center [500, 212] width 52 height 9
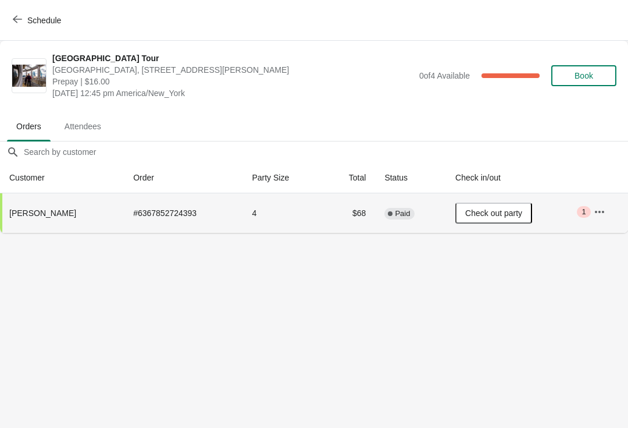
click at [17, 23] on icon "button" at bounding box center [17, 19] width 9 height 9
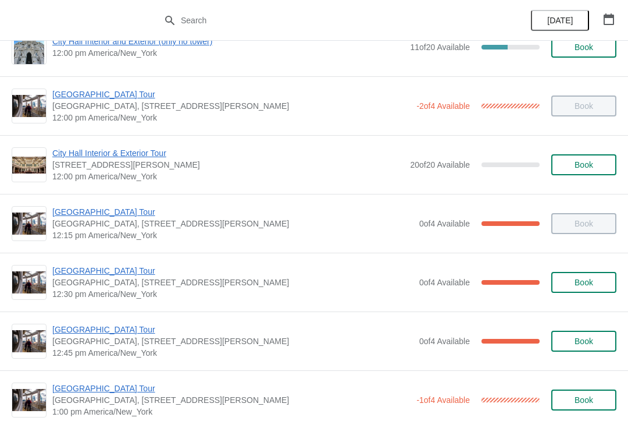
scroll to position [572, 0]
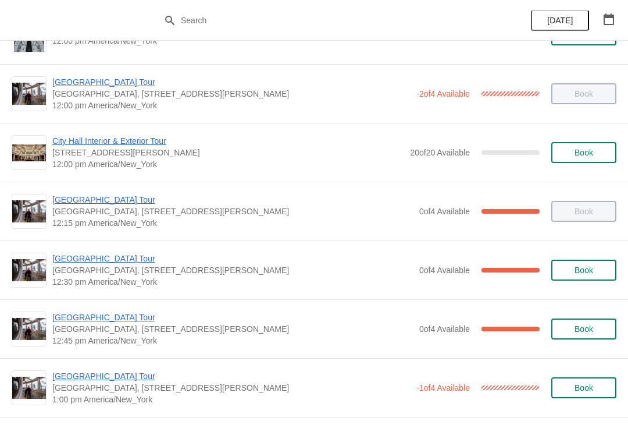
click at [66, 378] on span "[GEOGRAPHIC_DATA] Tour" at bounding box center [231, 376] width 358 height 12
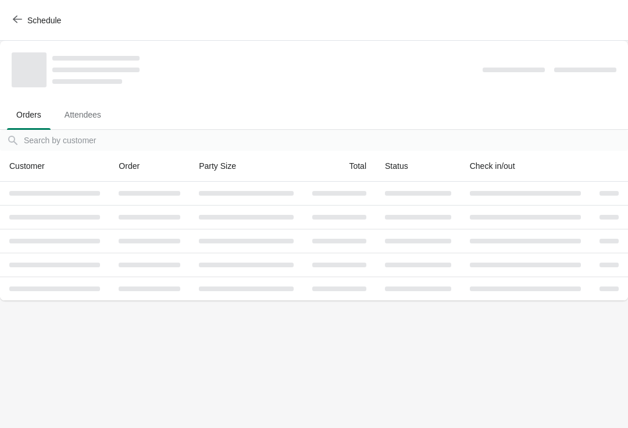
scroll to position [0, 0]
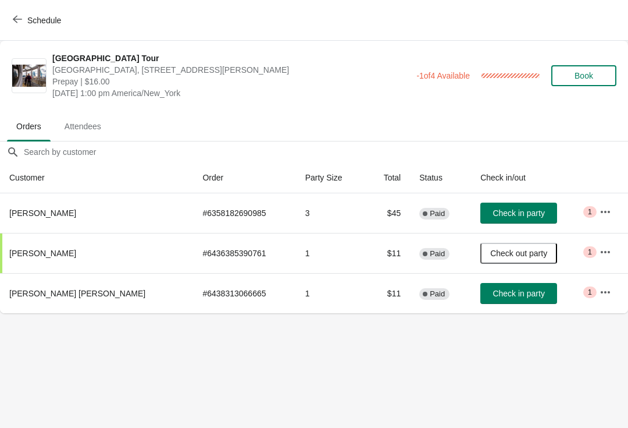
click at [7, 21] on button "Schedule" at bounding box center [38, 20] width 65 height 21
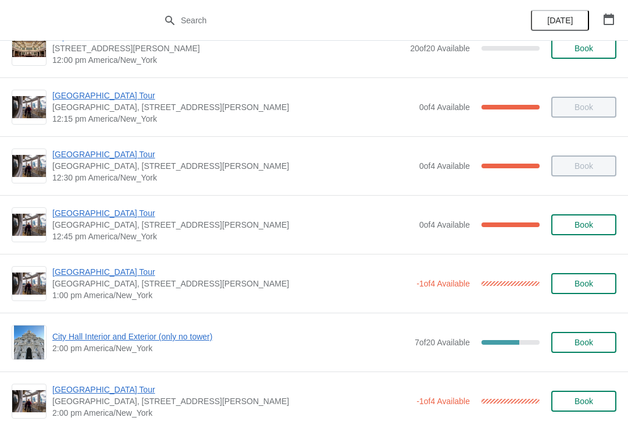
scroll to position [682, 0]
